Goal: Task Accomplishment & Management: Manage account settings

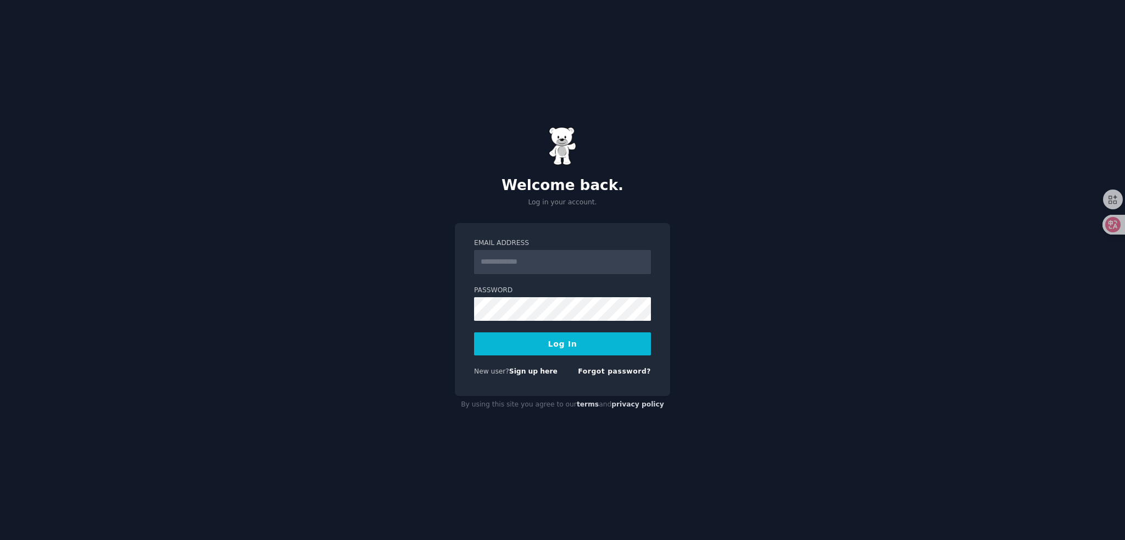
type input "**********"
click at [565, 346] on button "Log In" at bounding box center [562, 343] width 177 height 23
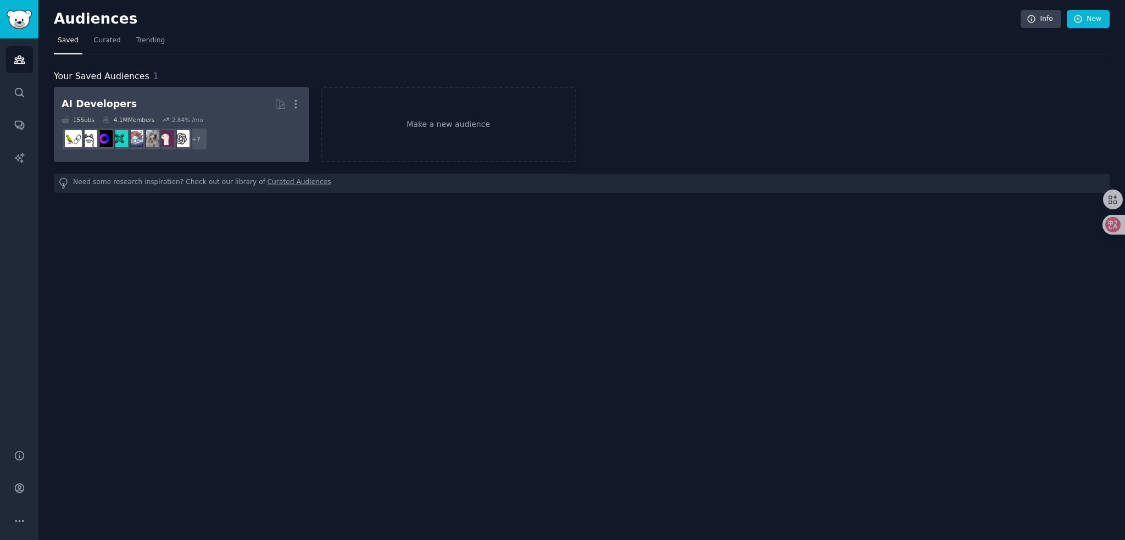
click at [205, 104] on h2 "AI Developers More" at bounding box center [182, 103] width 240 height 19
